Goal: Transaction & Acquisition: Obtain resource

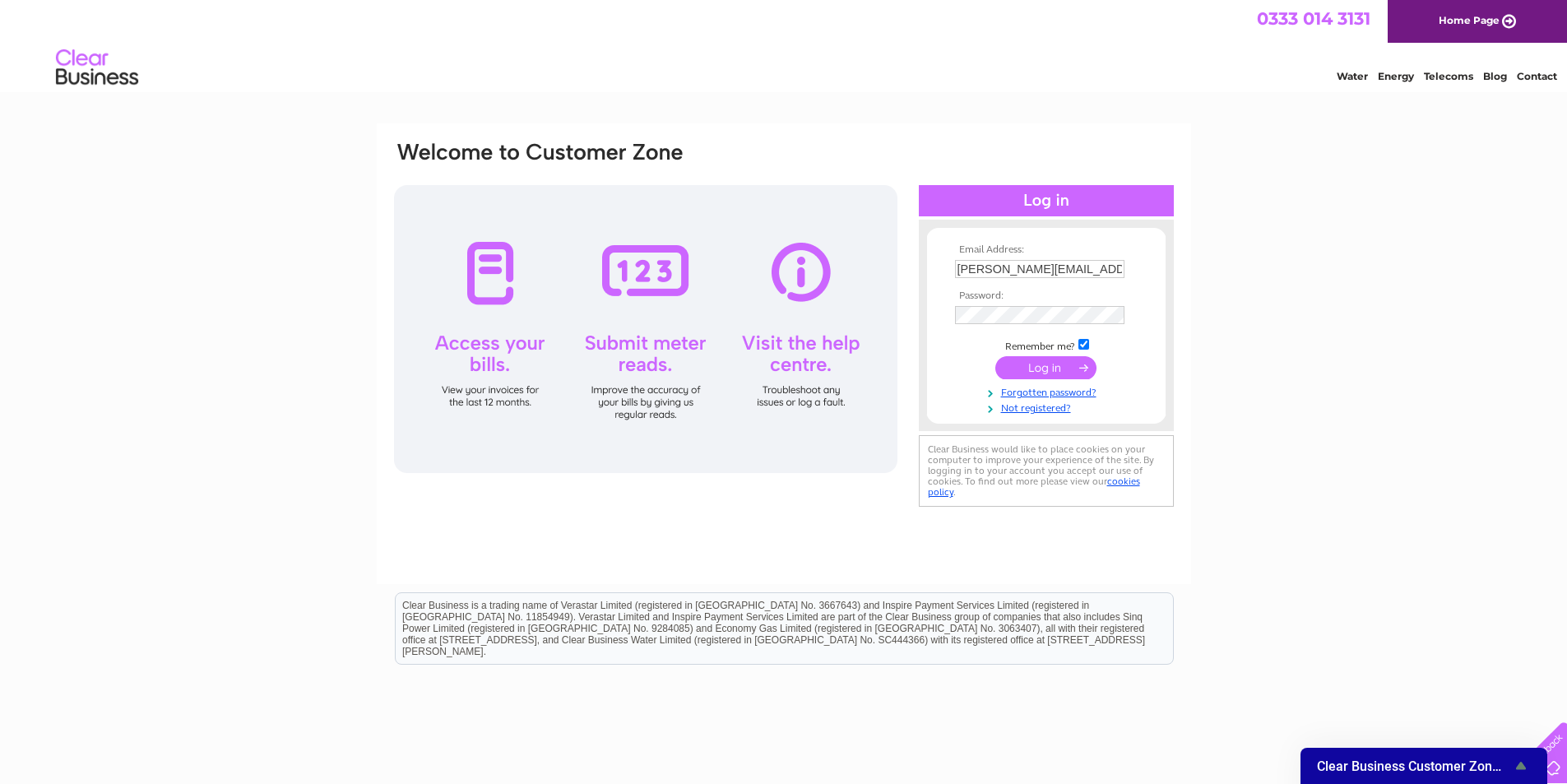
click at [1111, 274] on input "peckham@eggfreecake.co.uk" at bounding box center [1040, 269] width 169 height 18
type input "welling@eggfreecake.co.uk"
click at [1065, 368] on input "submit" at bounding box center [1046, 368] width 101 height 23
click at [1050, 368] on input "submit" at bounding box center [1046, 368] width 101 height 23
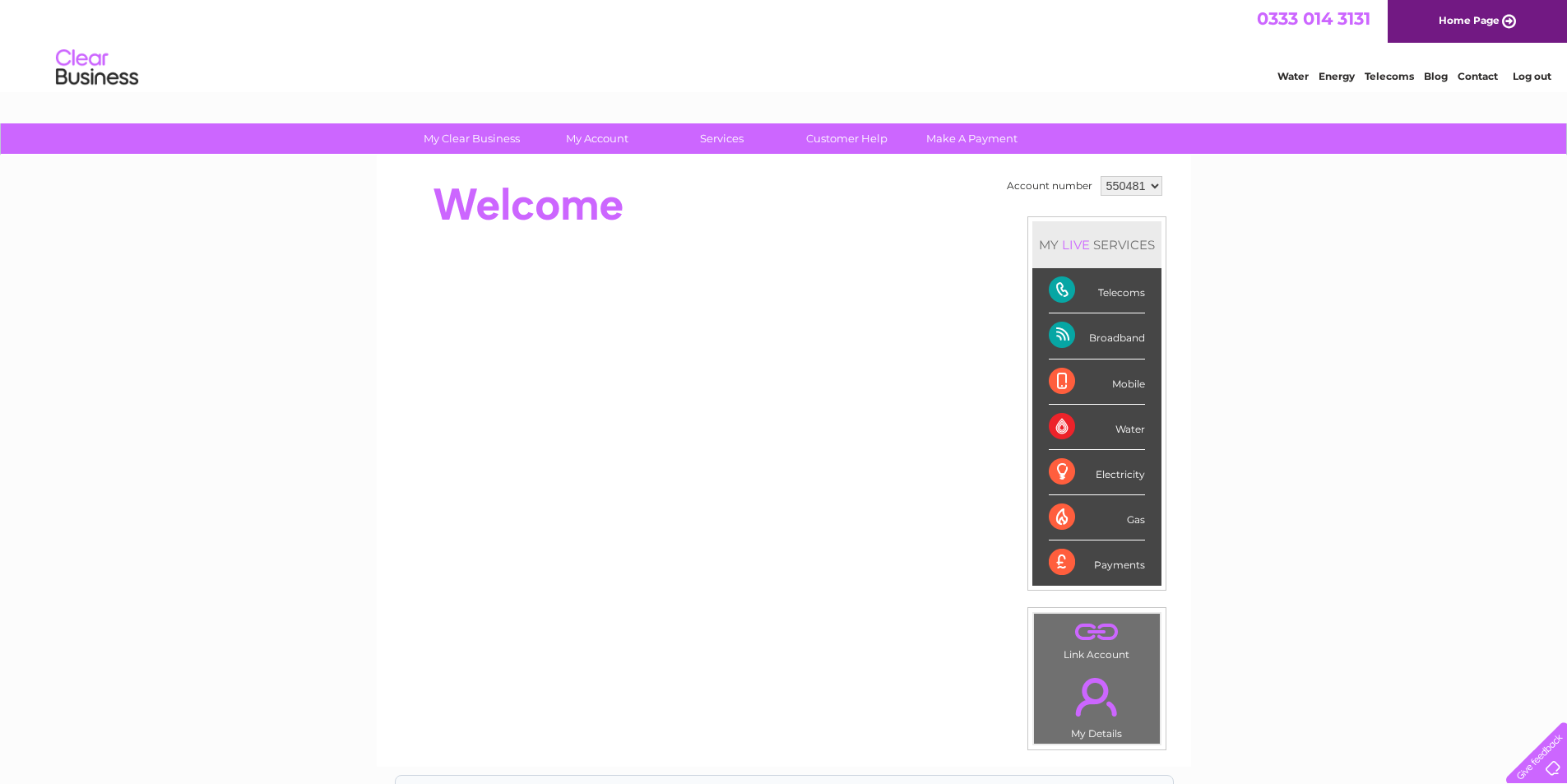
click at [1145, 191] on select "550481 968593" at bounding box center [1131, 185] width 62 height 20
click at [1100, 176] on select "550481 968593" at bounding box center [1131, 185] width 62 height 20
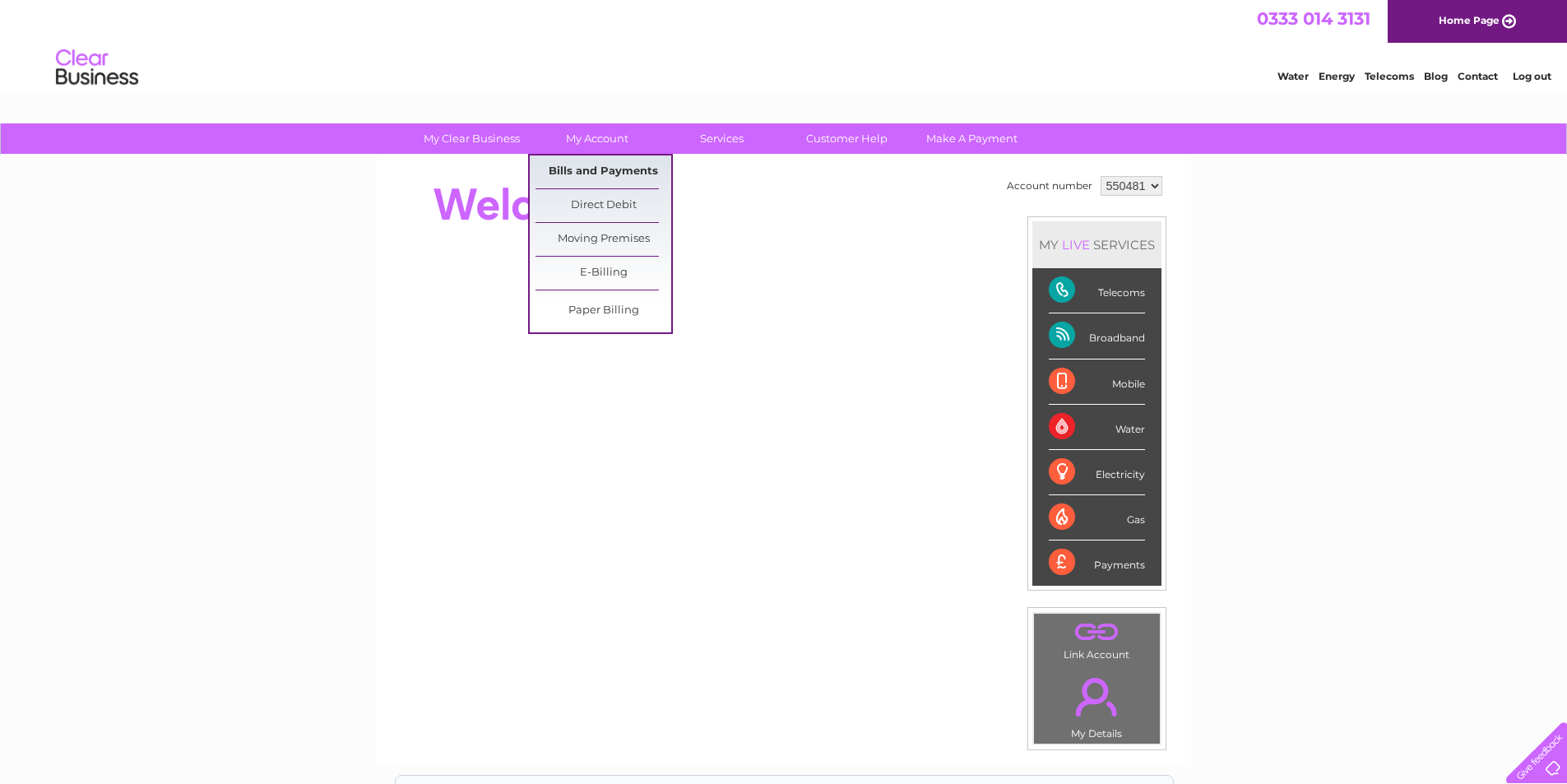
click at [594, 161] on link "Bills and Payments" at bounding box center [603, 171] width 135 height 33
click at [600, 167] on link "Bills and Payments" at bounding box center [603, 171] width 135 height 33
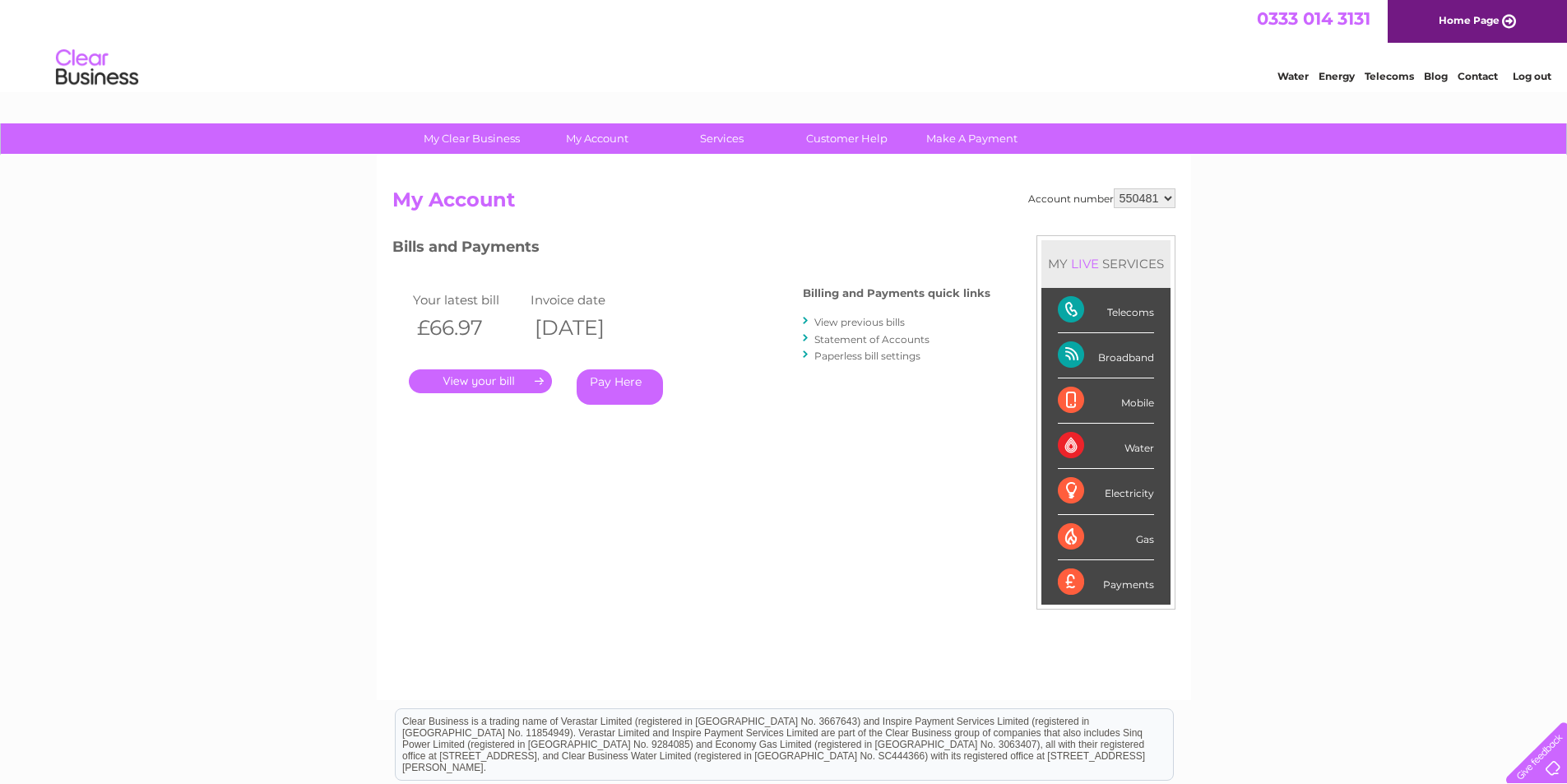
click at [851, 323] on link "View previous bills" at bounding box center [860, 322] width 91 height 12
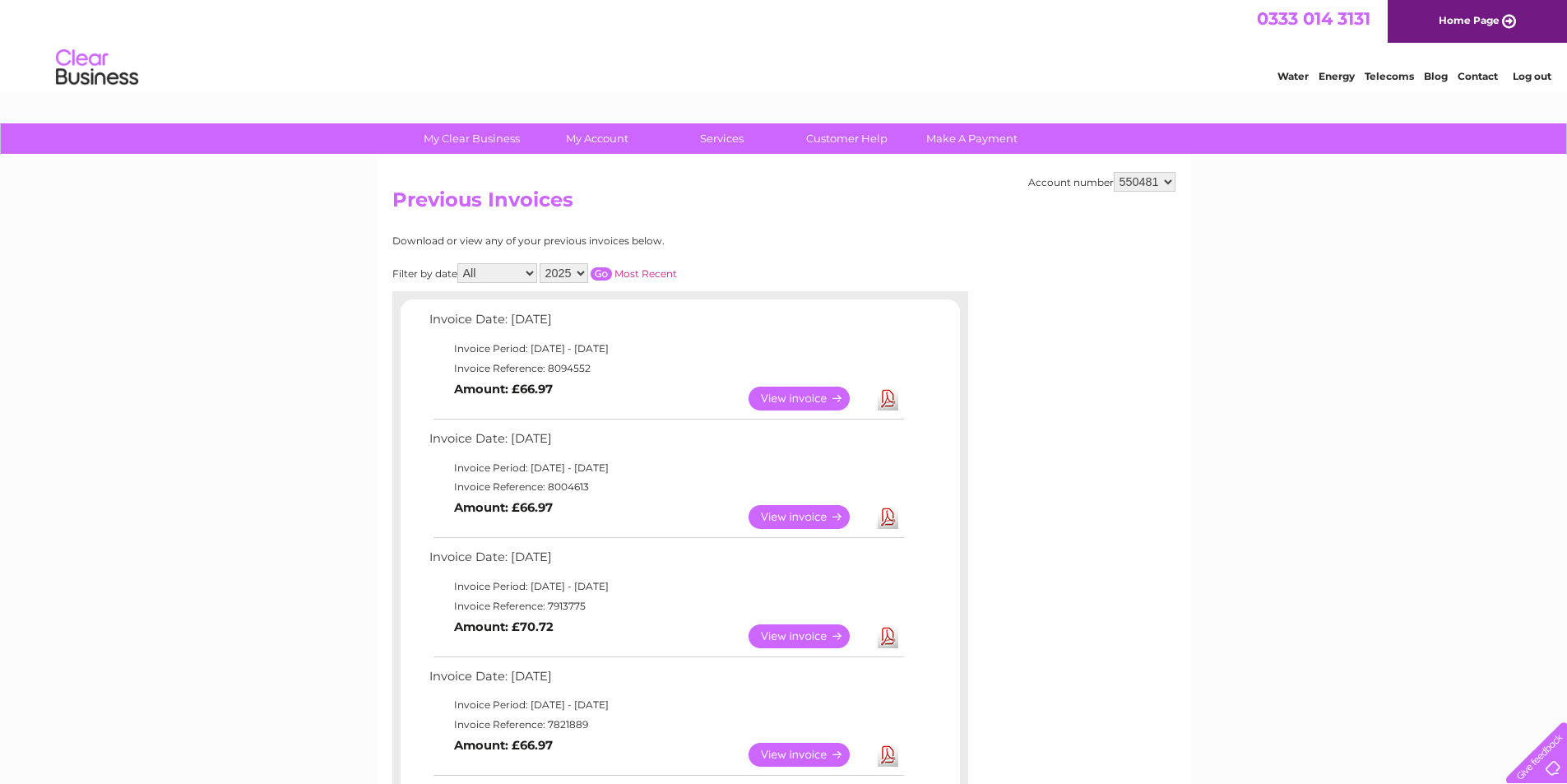
click at [894, 636] on link "Download" at bounding box center [889, 636] width 21 height 24
click at [889, 517] on link "Download" at bounding box center [889, 516] width 21 height 24
click at [773, 392] on link "View" at bounding box center [809, 398] width 121 height 24
click at [889, 401] on link "Download" at bounding box center [889, 398] width 21 height 24
click at [1169, 180] on select "550481 968593" at bounding box center [1144, 182] width 62 height 20
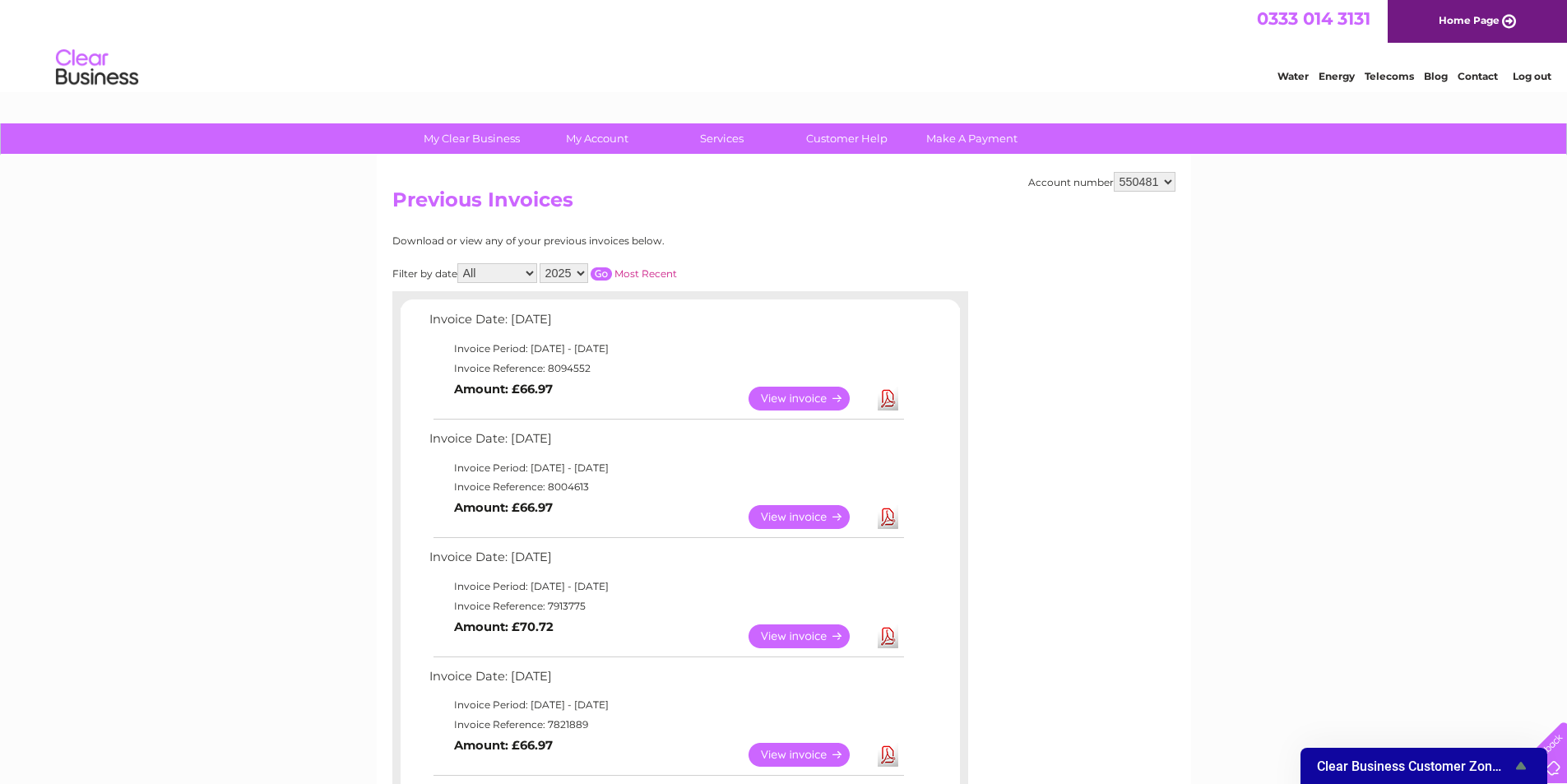
select select "968593"
click at [1114, 172] on select "550481 968593" at bounding box center [1144, 182] width 62 height 20
click at [581, 272] on select "2024 2023 2022 2021" at bounding box center [563, 272] width 48 height 20
click at [707, 261] on div "Download or view any of your previous invoices below. Filter by date All Januar…" at bounding box center [608, 751] width 432 height 1031
click at [1528, 74] on link "Log out" at bounding box center [1532, 76] width 39 height 12
